Goal: Use online tool/utility: Utilize a website feature to perform a specific function

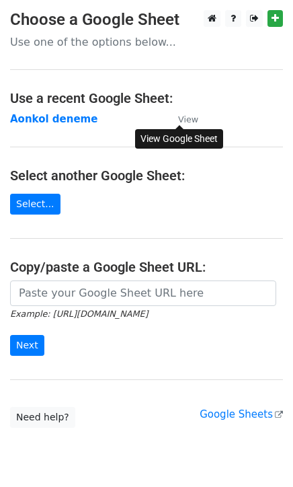
click at [187, 122] on small "View" at bounding box center [188, 119] width 20 height 10
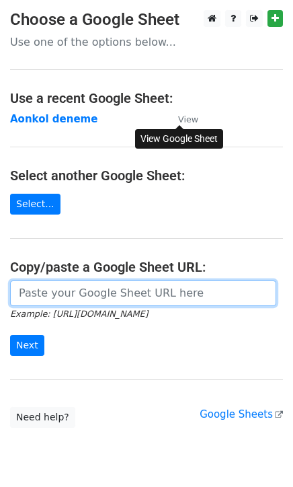
click at [67, 300] on input "url" at bounding box center [143, 294] width 266 height 26
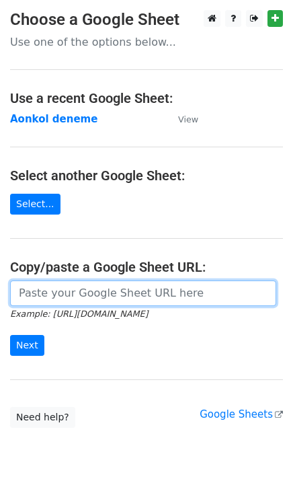
paste input "https://docs.google.com/spreadsheets/d/1kh2ZKhwmUb01n4nG_hhTDUFkgYp1PWJrVe0JYEa…"
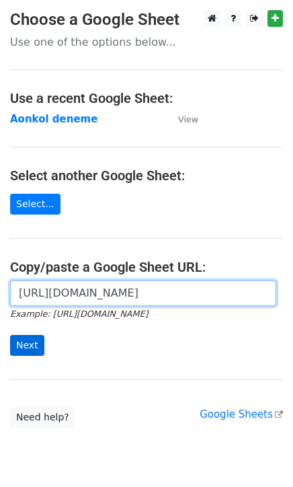
type input "https://docs.google.com/spreadsheets/d/1kh2ZKhwmUb01n4nG_hhTDUFkgYp1PWJrVe0JYEa…"
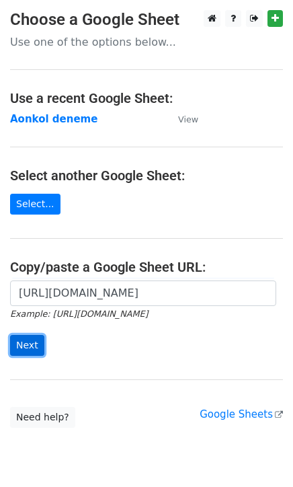
click at [30, 348] on input "Next" at bounding box center [27, 345] width 34 height 21
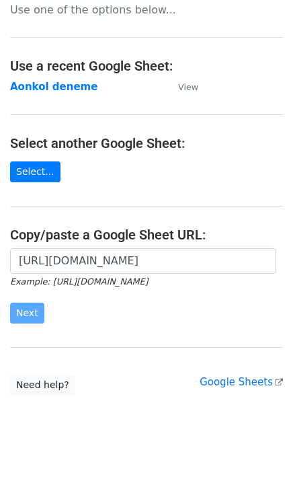
scroll to position [47, 0]
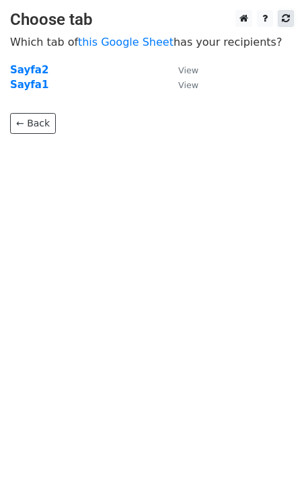
click at [291, 20] on link at bounding box center [286, 18] width 16 height 17
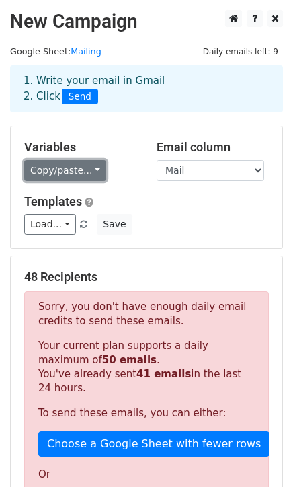
click at [73, 170] on link "Copy/paste..." at bounding box center [65, 170] width 82 height 21
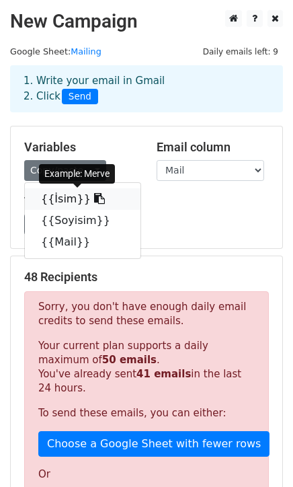
click at [94, 199] on icon at bounding box center [99, 198] width 11 height 11
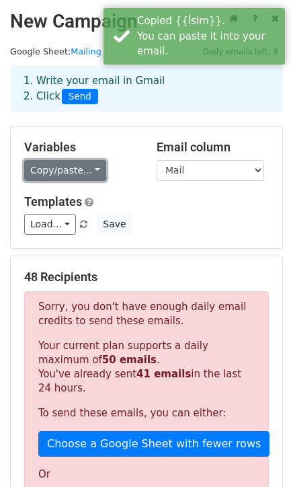
click at [88, 171] on link "Copy/paste..." at bounding box center [65, 170] width 82 height 21
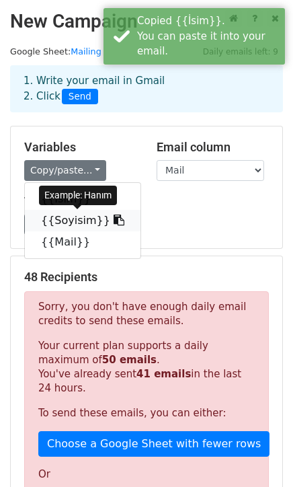
click at [76, 217] on link "{{Soyisim}}" at bounding box center [83, 221] width 116 height 22
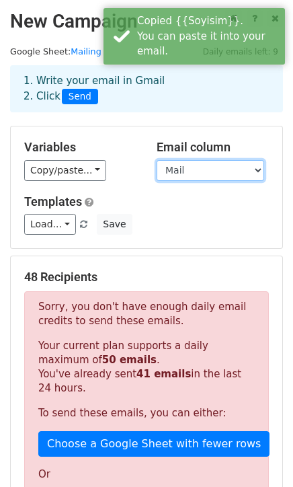
click at [216, 174] on select "İsim Soyisim Mail" at bounding box center [211, 170] width 108 height 21
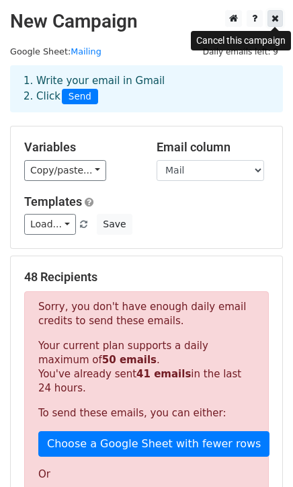
click at [272, 20] on icon at bounding box center [275, 17] width 7 height 9
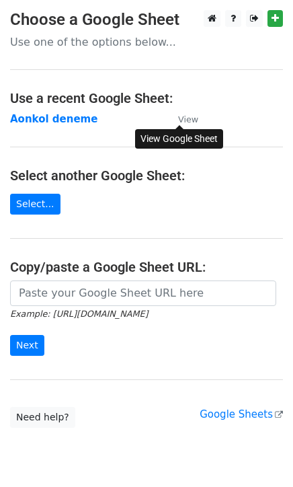
click at [194, 120] on small "View" at bounding box center [188, 119] width 20 height 10
click at [65, 278] on main "Choose a Google Sheet Use one of the options below... Use a recent Google Sheet…" at bounding box center [146, 219] width 293 height 418
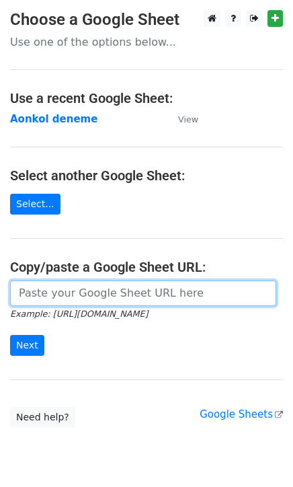
click at [67, 287] on input "url" at bounding box center [143, 294] width 266 height 26
paste input "https://docs.google.com/spreadsheets/d/1kh2ZKhwmUb01n4nG_hhTDUFkgYp1PWJrVe0JYEa…"
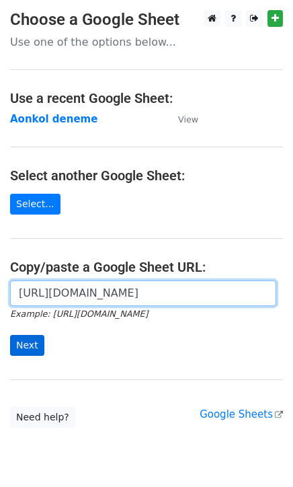
type input "https://docs.google.com/spreadsheets/d/1kh2ZKhwmUb01n4nG_hhTDUFkgYp1PWJrVe0JYEa…"
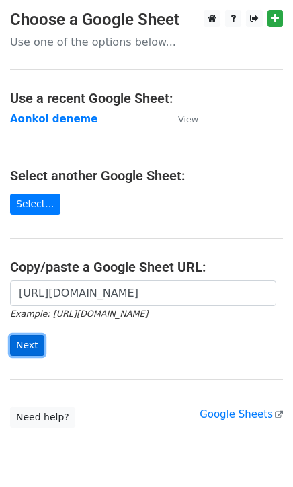
click at [32, 338] on input "Next" at bounding box center [27, 345] width 34 height 21
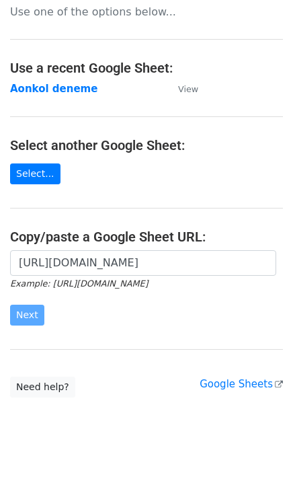
scroll to position [47, 0]
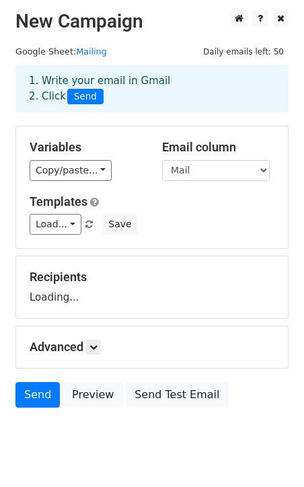
scroll to position [34, 0]
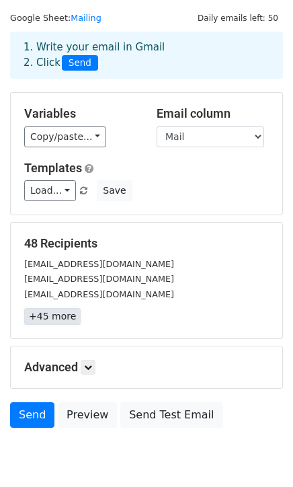
click at [63, 322] on link "+45 more" at bounding box center [52, 316] width 57 height 17
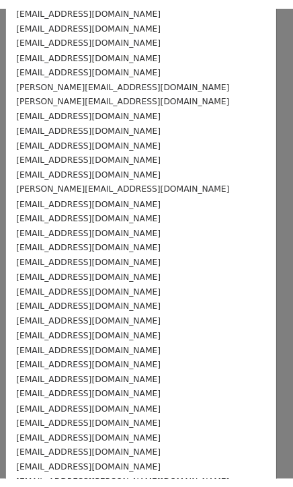
scroll to position [0, 0]
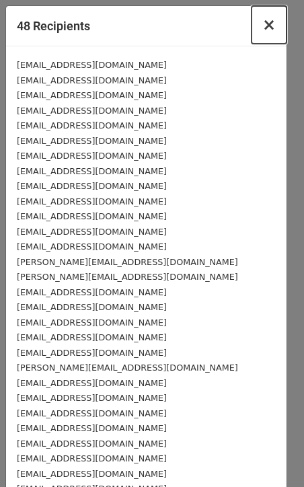
click at [262, 27] on span "×" at bounding box center [268, 24] width 13 height 19
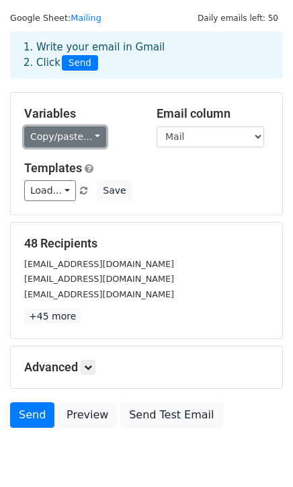
click at [61, 139] on link "Copy/paste..." at bounding box center [65, 136] width 82 height 21
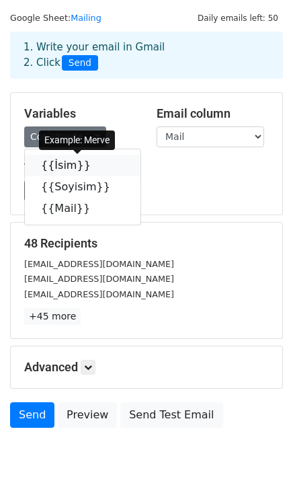
click at [65, 161] on link "{{İsim}}" at bounding box center [83, 166] width 116 height 22
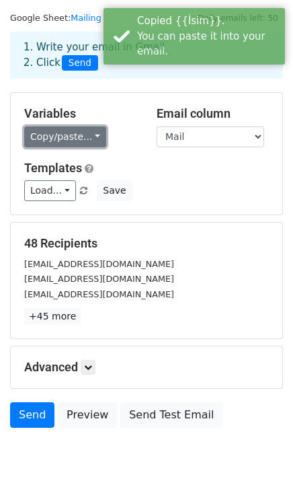
click at [79, 138] on link "Copy/paste..." at bounding box center [65, 136] width 82 height 21
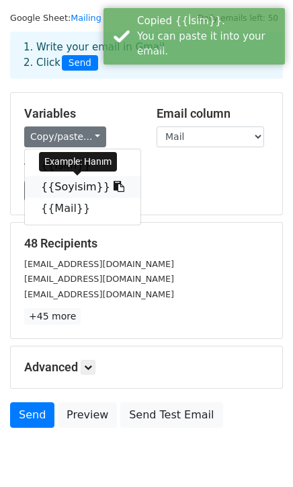
click at [89, 184] on link "{{Soyisim}}" at bounding box center [83, 187] width 116 height 22
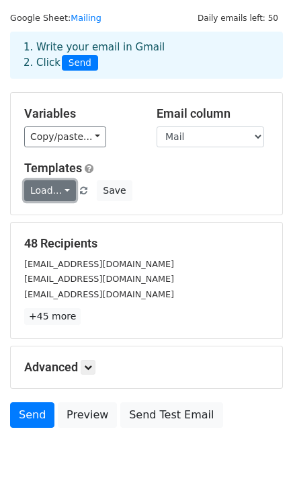
click at [44, 182] on link "Load..." at bounding box center [50, 190] width 52 height 21
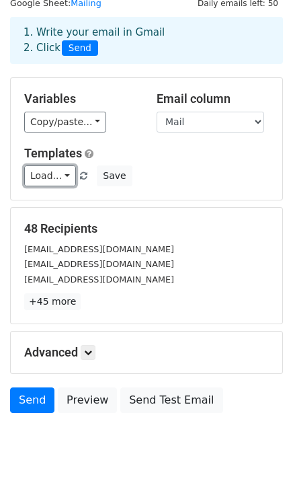
scroll to position [75, 0]
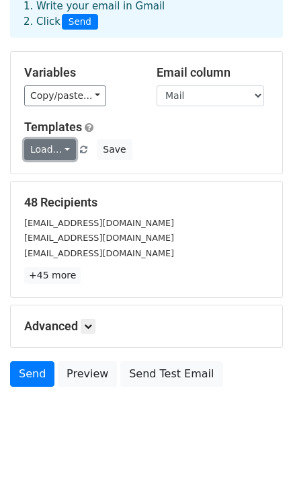
click at [58, 147] on link "Load..." at bounding box center [50, 149] width 52 height 21
click at [209, 155] on div "Load... No templates saved Save" at bounding box center [146, 149] width 265 height 21
click at [83, 332] on h5 "Advanced" at bounding box center [146, 326] width 245 height 15
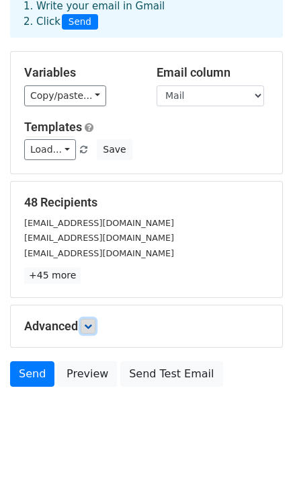
click at [89, 331] on link at bounding box center [88, 326] width 15 height 15
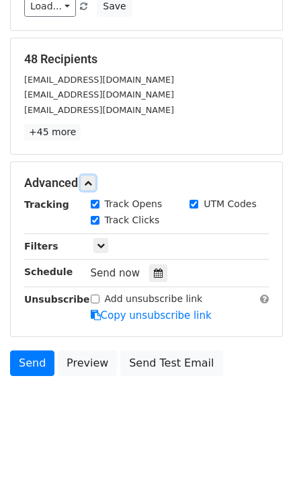
scroll to position [219, 0]
